Goal: Find specific page/section: Find specific page/section

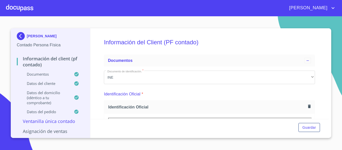
click at [26, 7] on div at bounding box center [19, 8] width 27 height 16
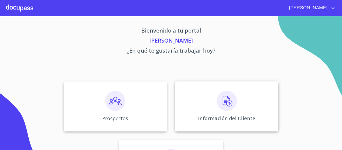
click at [188, 113] on div "Información del Cliente" at bounding box center [226, 106] width 103 height 50
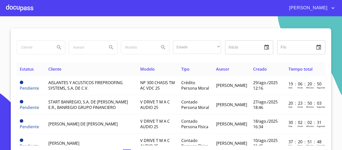
click at [30, 50] on input "search" at bounding box center [34, 48] width 34 height 14
type input "cafe el marino"
click at [56, 47] on icon "Search" at bounding box center [59, 47] width 6 height 6
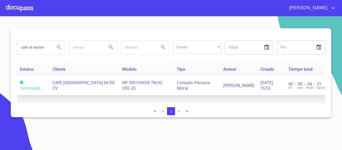
click at [107, 83] on span "CAFE [GEOGRAPHIC_DATA] SA DE CV" at bounding box center [84, 85] width 62 height 11
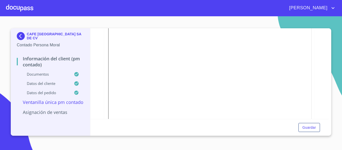
scroll to position [327, 0]
